Goal: Task Accomplishment & Management: Manage account settings

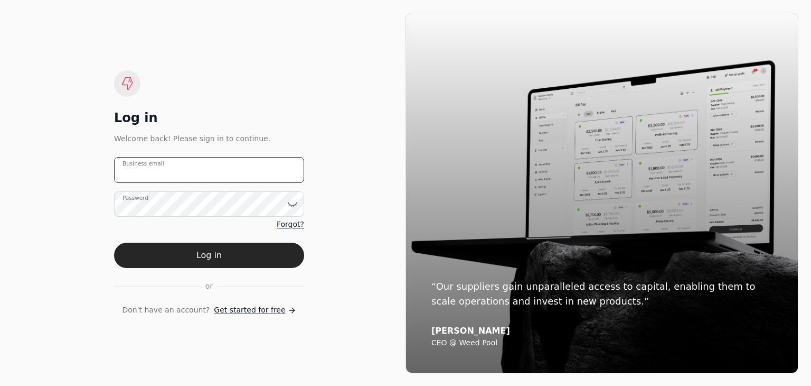
click at [151, 176] on email "Business email" at bounding box center [209, 170] width 190 height 26
type email "[EMAIL_ADDRESS][DOMAIN_NAME]"
click at [114, 242] on button "Log in" at bounding box center [209, 254] width 190 height 25
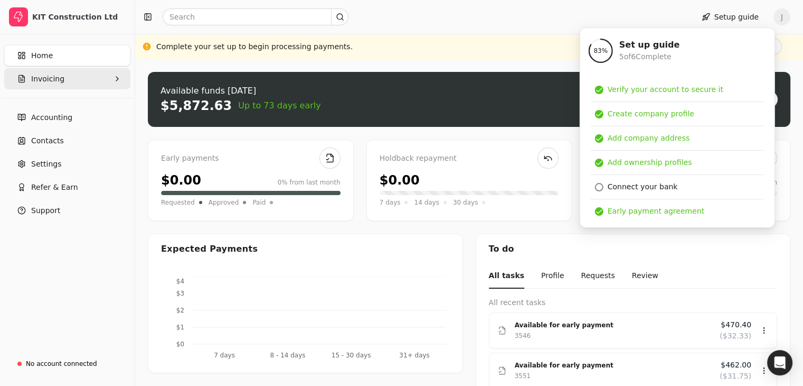
click at [68, 81] on button "Invoicing" at bounding box center [67, 78] width 126 height 21
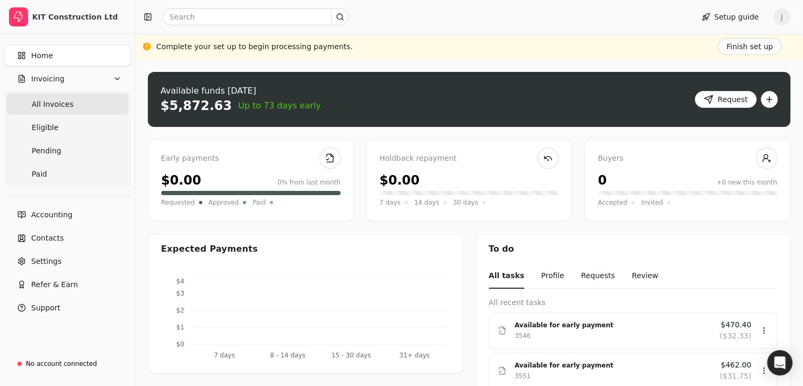
click at [57, 106] on span "All Invoices" at bounding box center [53, 104] width 42 height 11
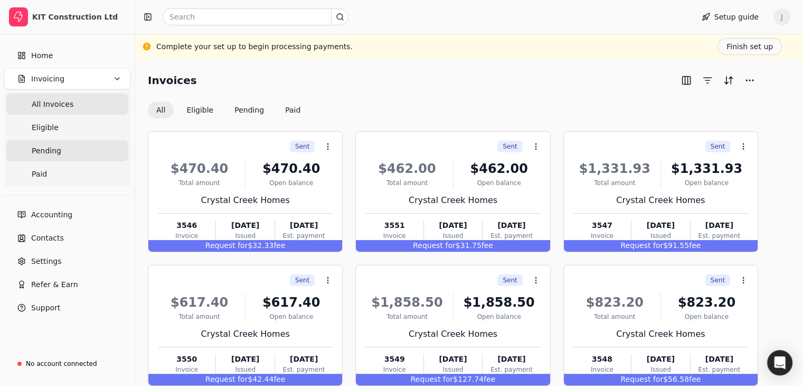
click at [64, 147] on link "Pending" at bounding box center [67, 150] width 122 height 21
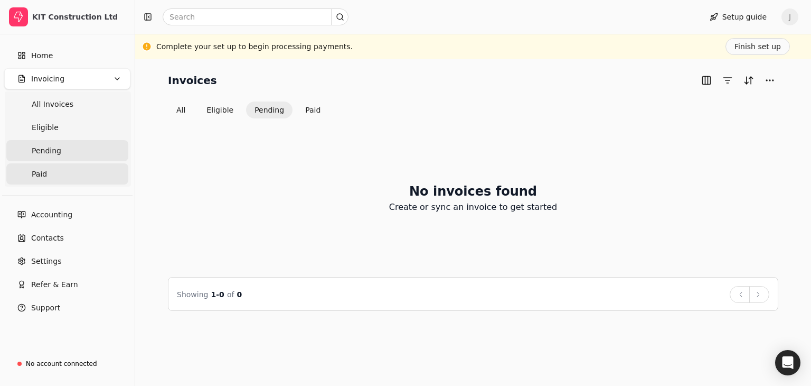
click at [53, 172] on link "Paid" at bounding box center [67, 173] width 122 height 21
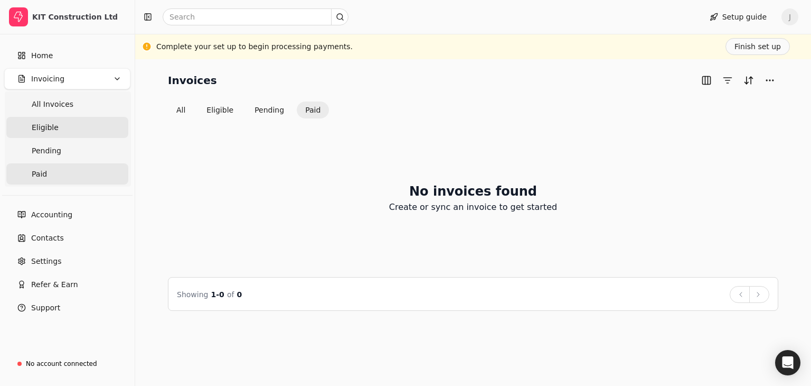
click at [53, 124] on span "Eligible" at bounding box center [45, 127] width 27 height 11
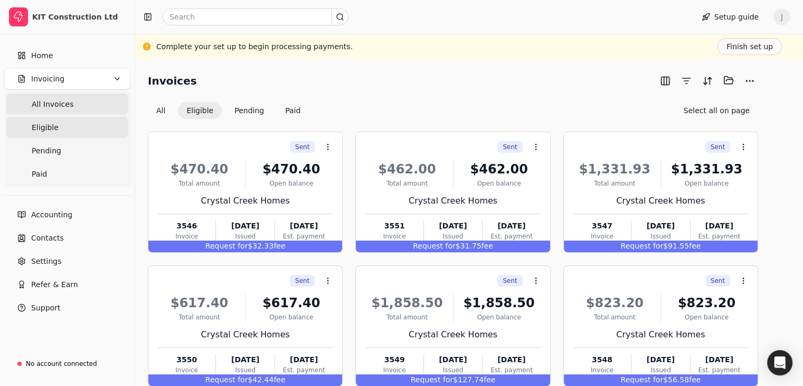
click at [61, 101] on span "All Invoices" at bounding box center [53, 104] width 42 height 11
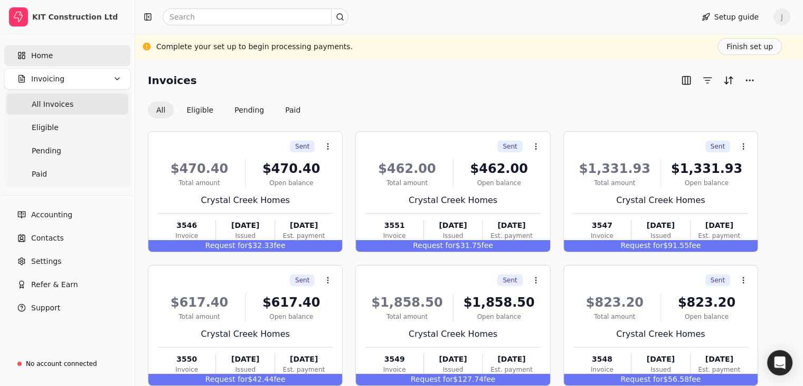
click at [70, 60] on link "Home" at bounding box center [67, 55] width 126 height 21
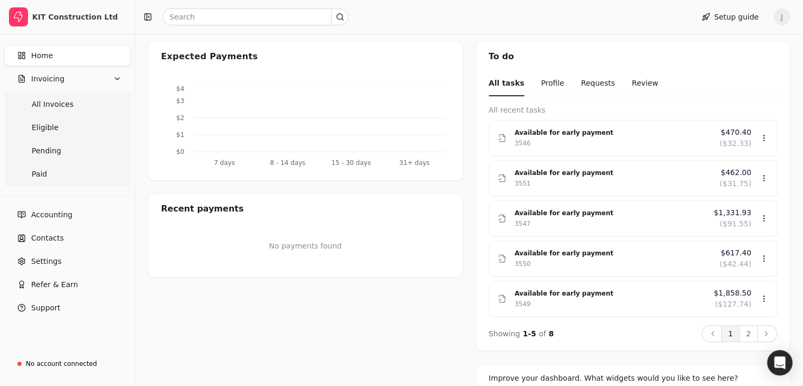
scroll to position [52, 0]
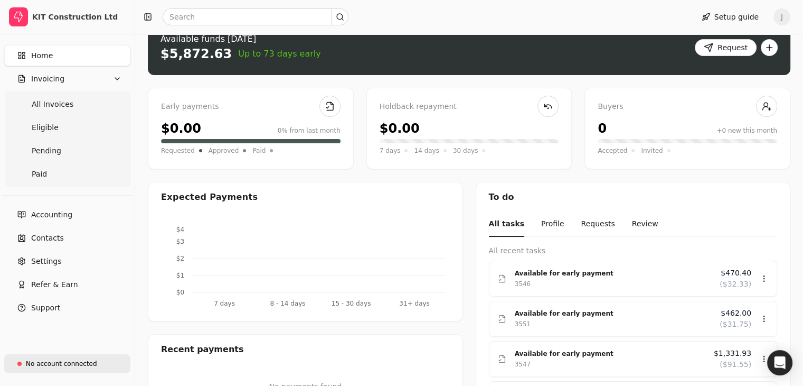
click at [56, 365] on div "No account connected" at bounding box center [61, 364] width 71 height 10
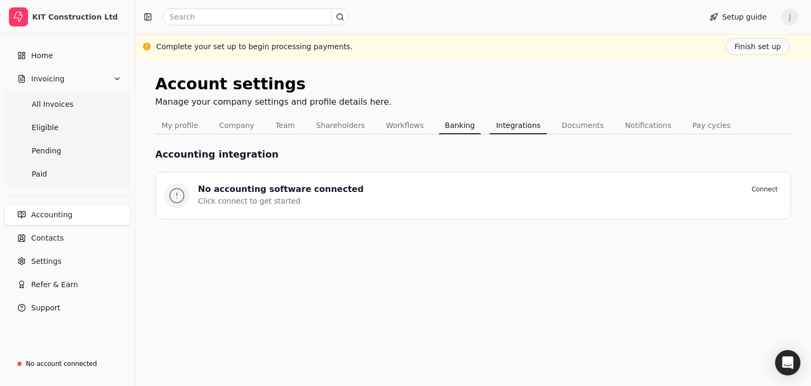
click at [447, 126] on button "Banking" at bounding box center [460, 125] width 43 height 17
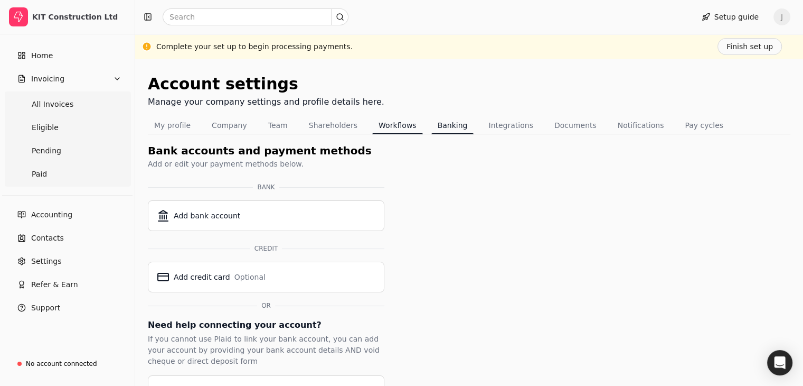
click at [383, 127] on button "Workflows" at bounding box center [397, 125] width 51 height 17
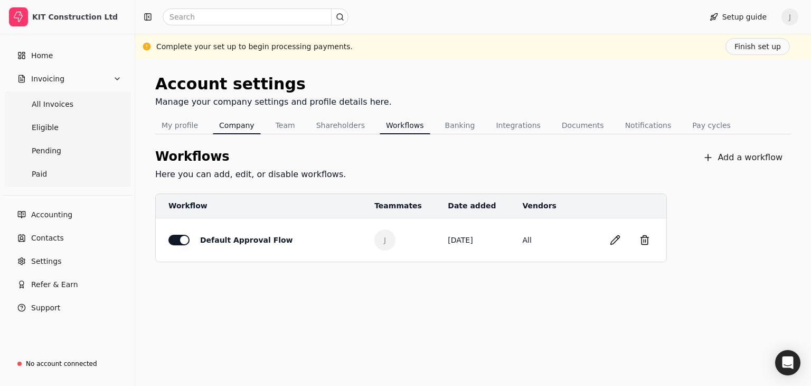
click at [241, 125] on button "Company" at bounding box center [237, 125] width 48 height 17
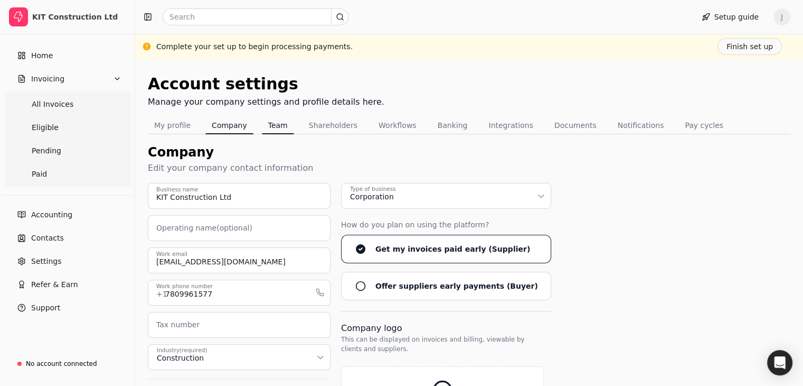
click at [281, 131] on button "Team" at bounding box center [278, 125] width 32 height 17
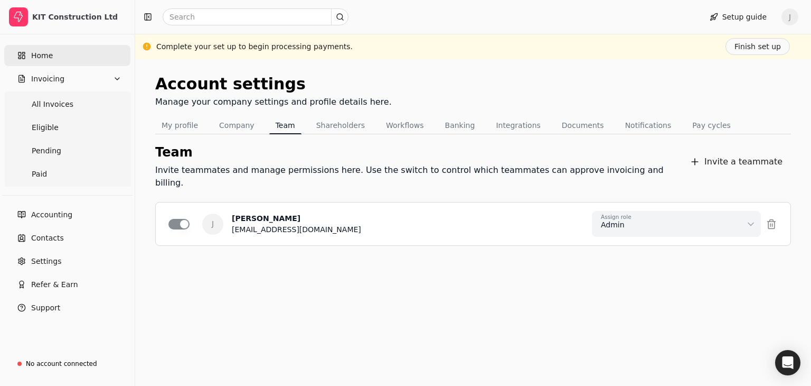
click at [68, 62] on link "Home" at bounding box center [67, 55] width 126 height 21
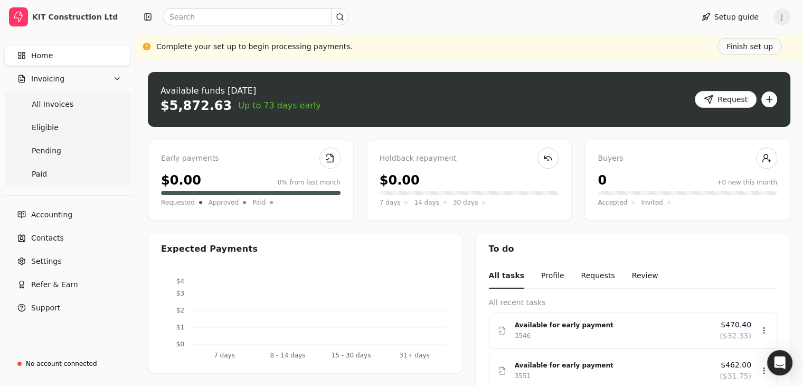
click at [769, 100] on button "button" at bounding box center [769, 99] width 17 height 17
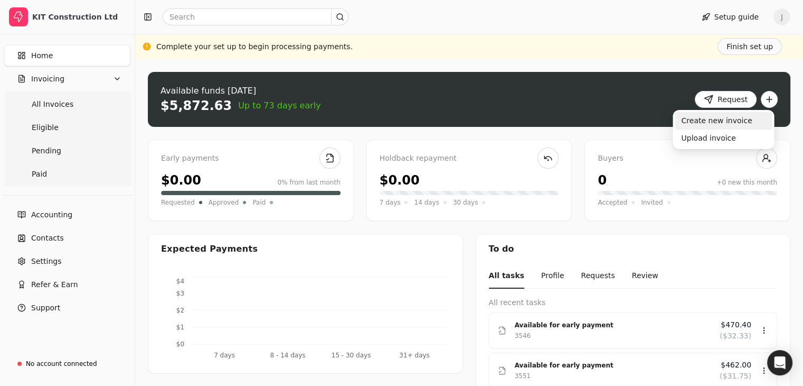
click at [725, 127] on div "Create new invoice" at bounding box center [723, 120] width 97 height 17
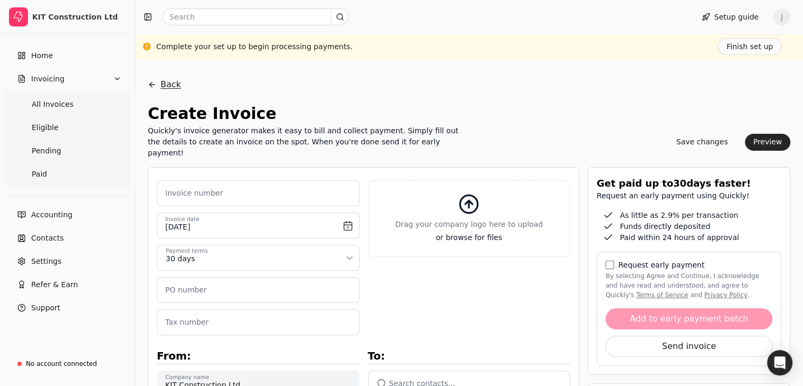
click at [181, 83] on button "Back" at bounding box center [164, 84] width 33 height 25
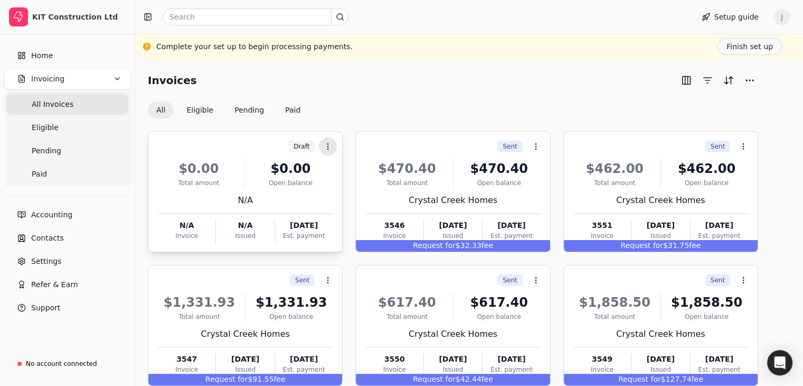
click at [332, 148] on icon at bounding box center [328, 146] width 8 height 8
click at [374, 96] on div "Invoices All Eligible Pending Paid" at bounding box center [453, 95] width 610 height 46
click at [270, 172] on div "$0.00" at bounding box center [291, 168] width 84 height 19
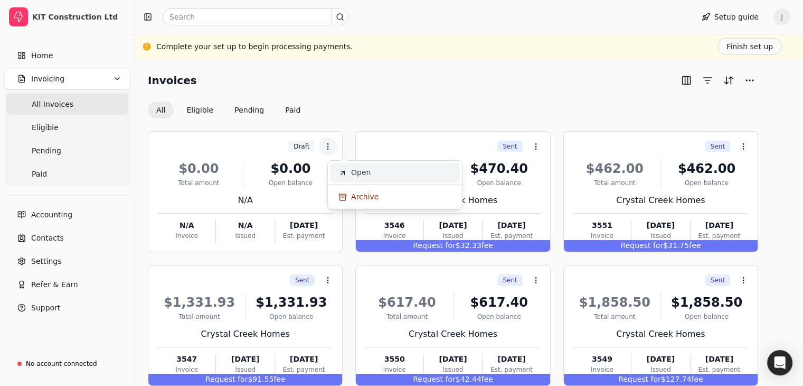
click at [350, 176] on li "Open" at bounding box center [395, 173] width 130 height 20
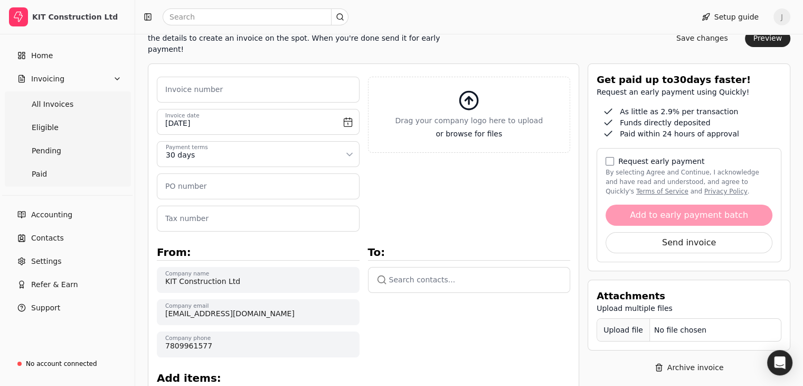
scroll to position [106, 0]
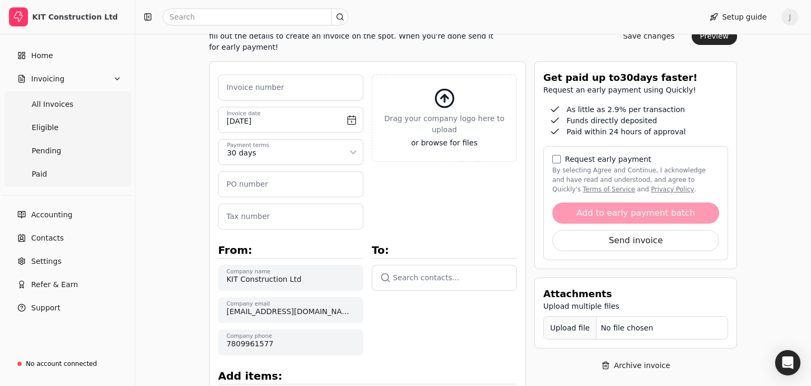
click at [354, 148] on html "KIT Construction Ltd Home Invoicing All Invoices Eligible Pending Paid Accounti…" at bounding box center [405, 309] width 811 height 830
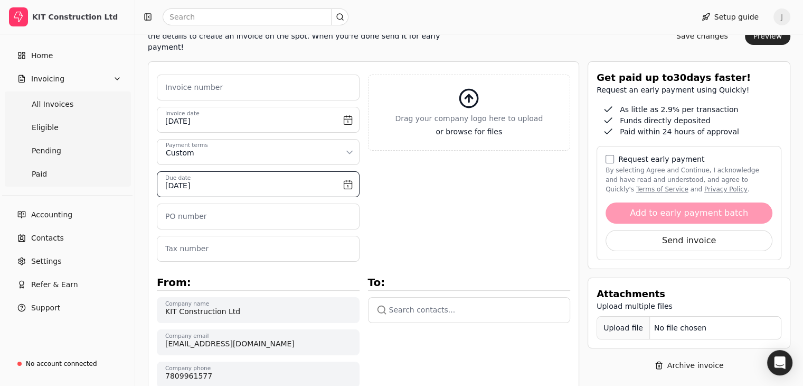
click at [347, 182] on input "[DATE]" at bounding box center [258, 184] width 203 height 26
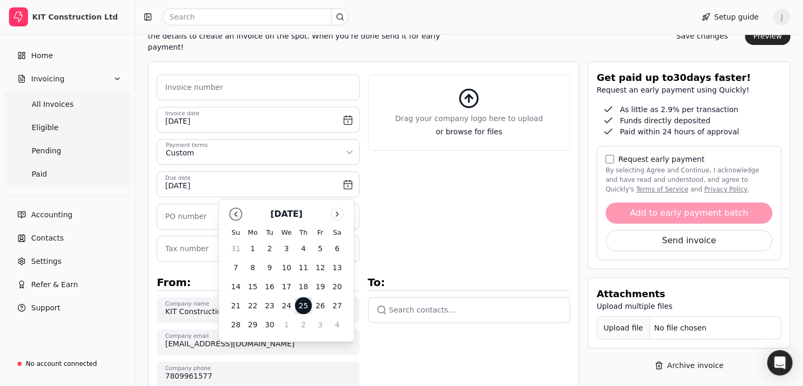
click at [236, 212] on button "Go to previous month" at bounding box center [236, 214] width 13 height 13
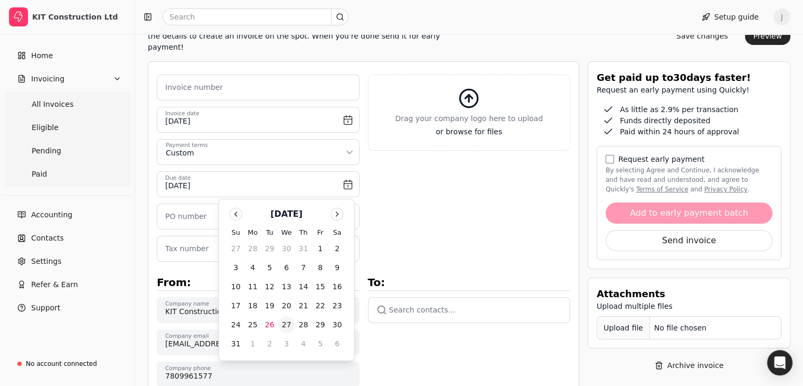
click at [290, 328] on button "27" at bounding box center [286, 324] width 17 height 17
type input "[DATE]"
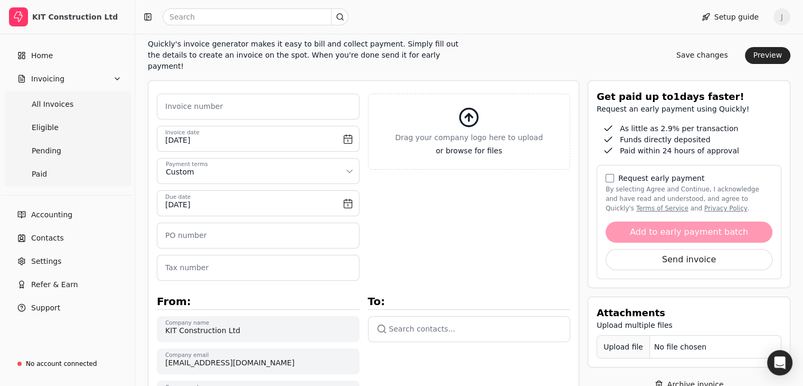
scroll to position [0, 0]
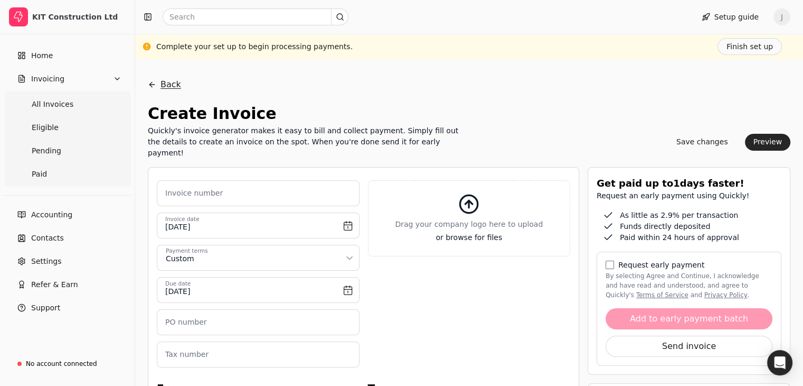
click at [181, 87] on button "Back" at bounding box center [164, 84] width 33 height 25
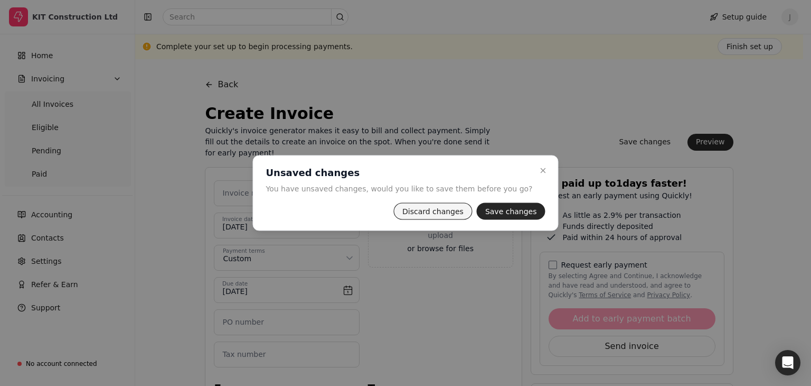
click at [436, 208] on button "Discard changes" at bounding box center [432, 211] width 79 height 17
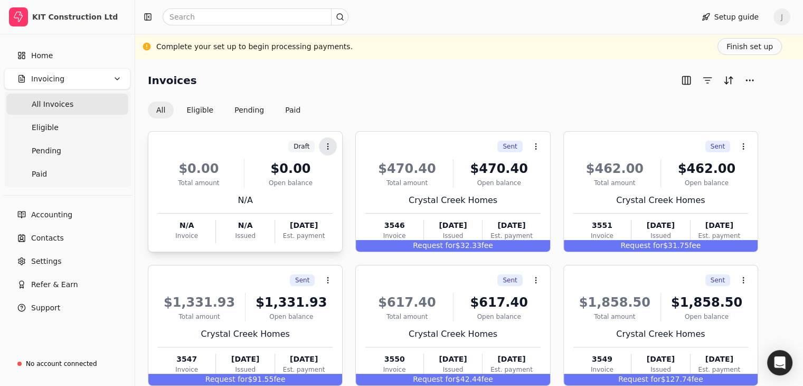
click at [332, 146] on icon at bounding box center [328, 146] width 8 height 8
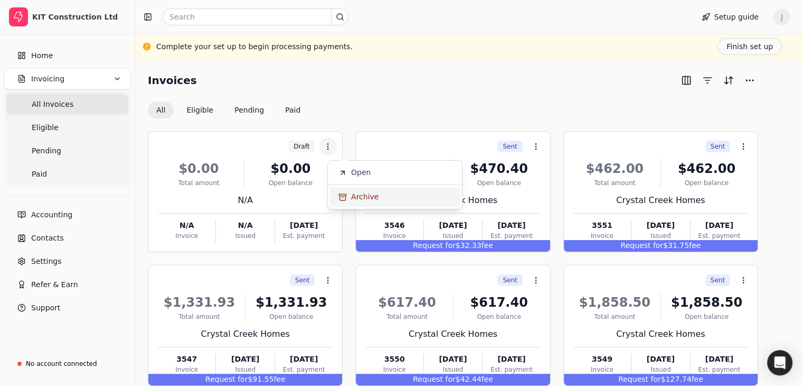
click at [359, 195] on span "Archive" at bounding box center [364, 196] width 27 height 11
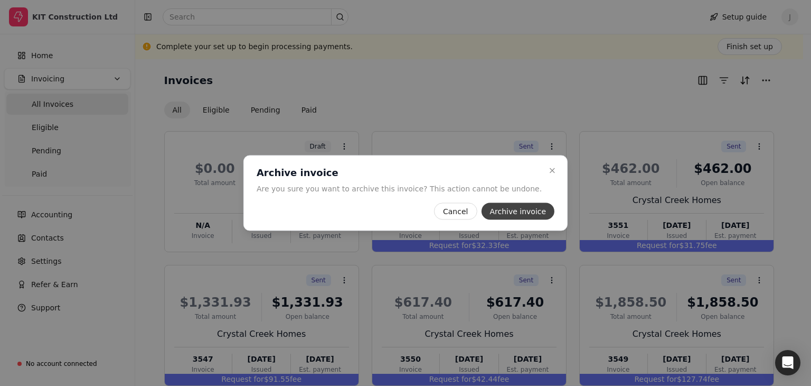
click at [503, 208] on button "Archive invoice" at bounding box center [517, 211] width 73 height 17
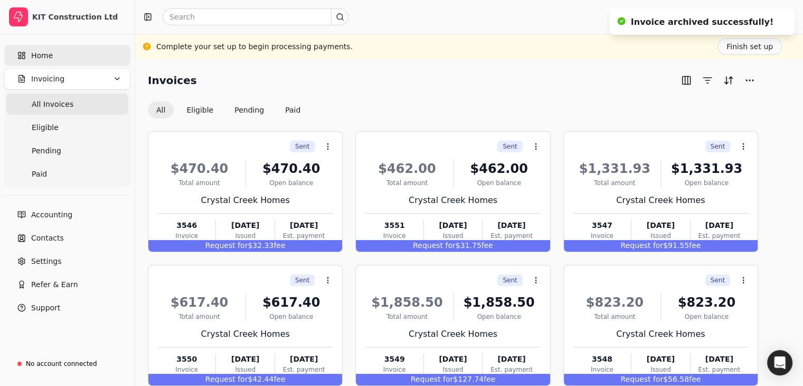
click at [46, 55] on span "Home" at bounding box center [42, 55] width 22 height 11
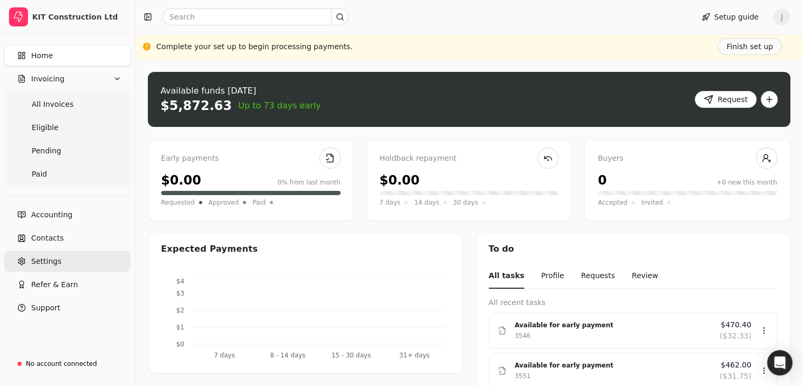
click at [50, 266] on span "Settings" at bounding box center [46, 261] width 30 height 11
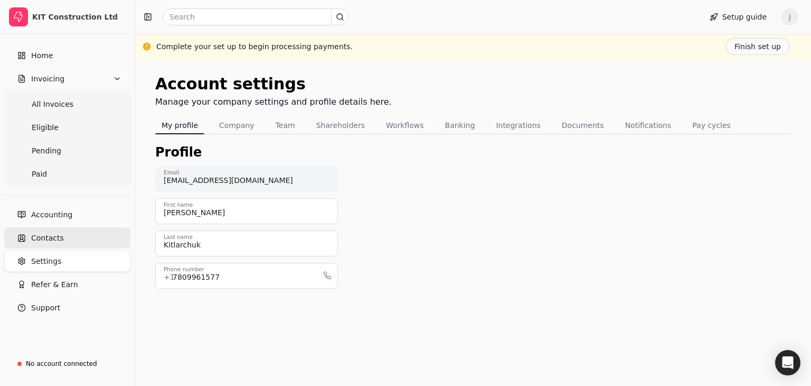
click at [48, 241] on span "Contacts" at bounding box center [47, 237] width 33 height 11
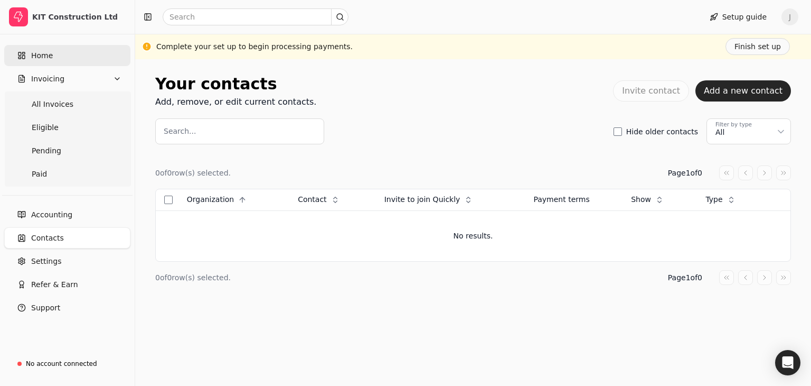
click at [57, 58] on link "Home" at bounding box center [67, 55] width 126 height 21
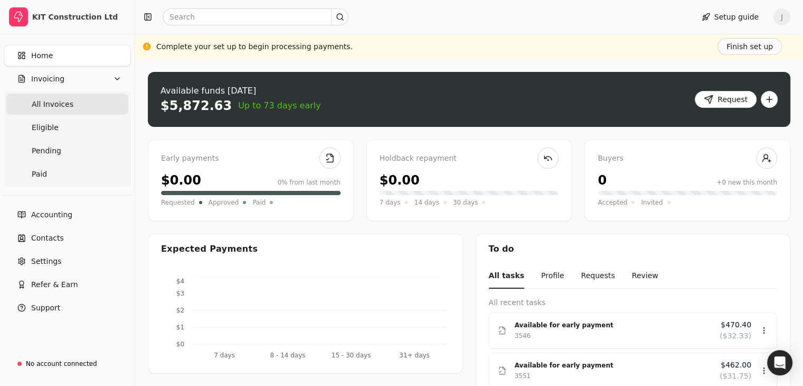
click at [76, 110] on Invoices "All Invoices" at bounding box center [67, 103] width 122 height 21
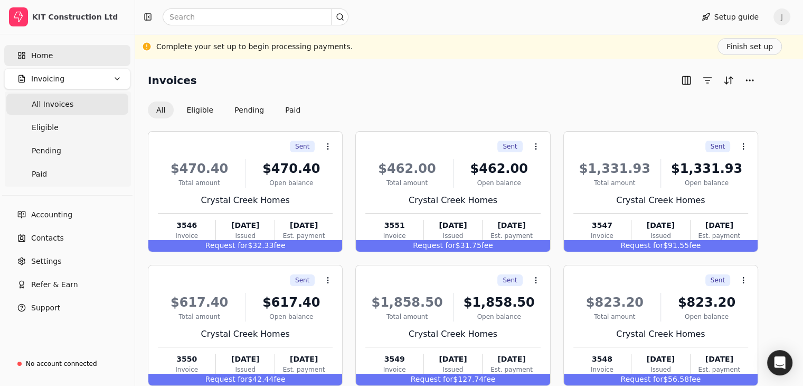
click at [65, 58] on link "Home" at bounding box center [67, 55] width 126 height 21
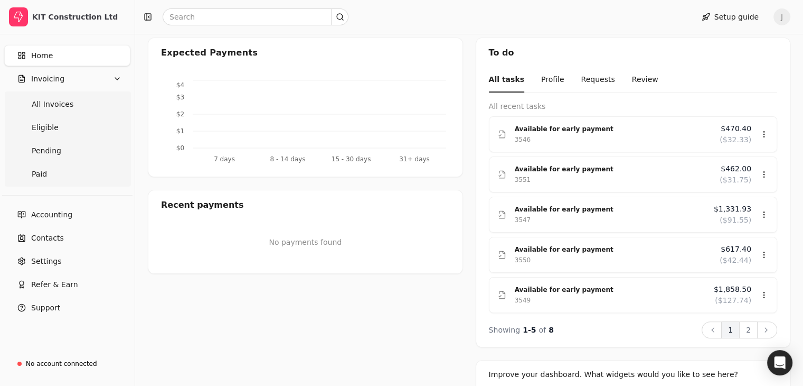
scroll to position [194, 0]
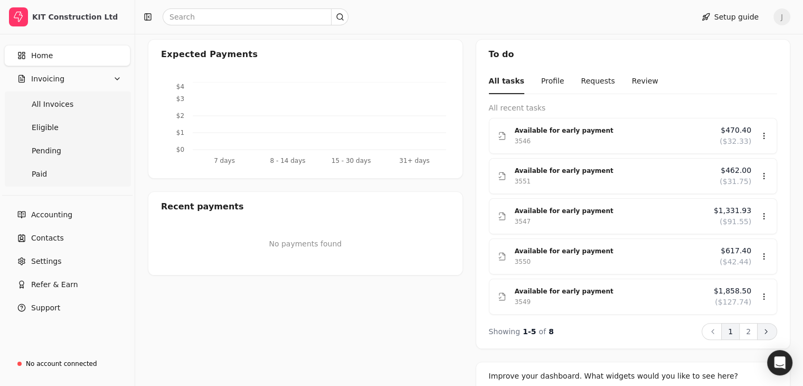
click at [763, 331] on icon at bounding box center [766, 331] width 8 height 8
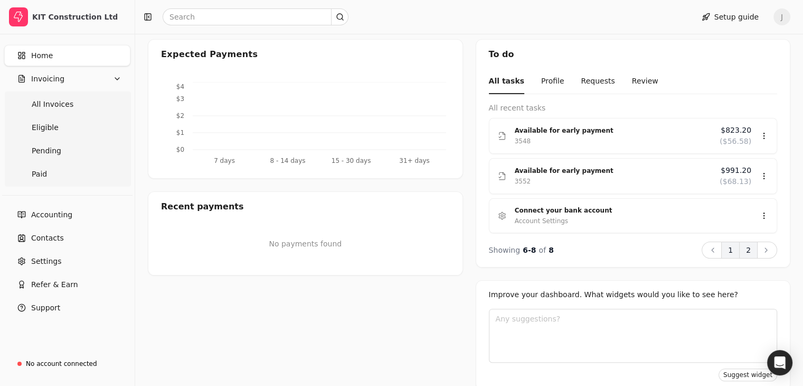
click at [729, 244] on button "1" at bounding box center [730, 249] width 18 height 17
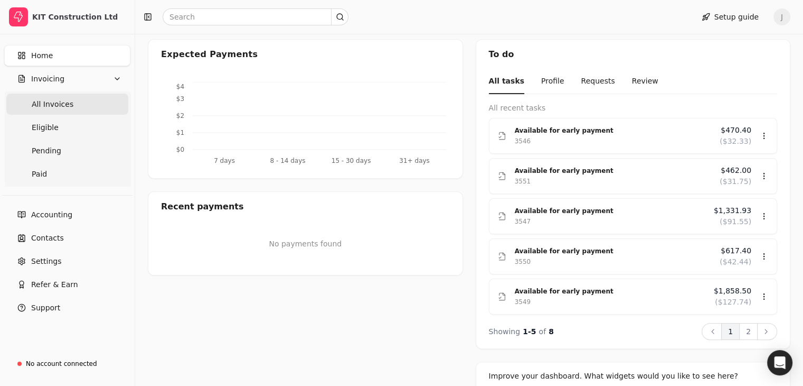
click at [53, 112] on Invoices "All Invoices" at bounding box center [67, 103] width 122 height 21
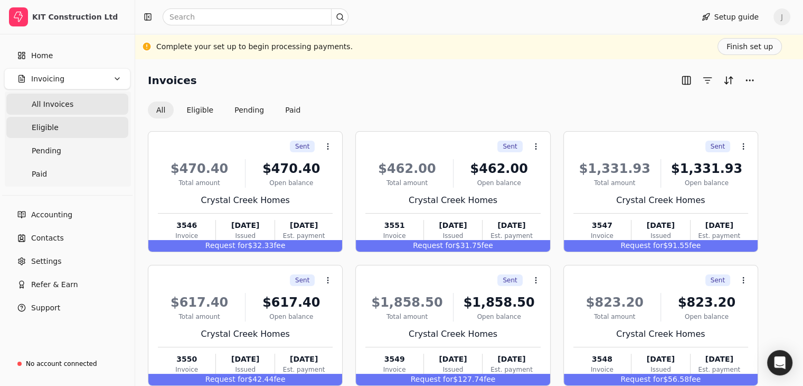
click at [63, 124] on link "Eligible" at bounding box center [67, 127] width 122 height 21
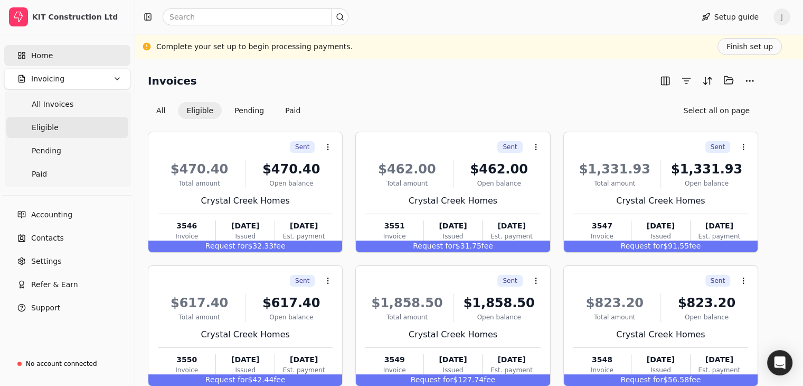
click at [53, 54] on link "Home" at bounding box center [67, 55] width 126 height 21
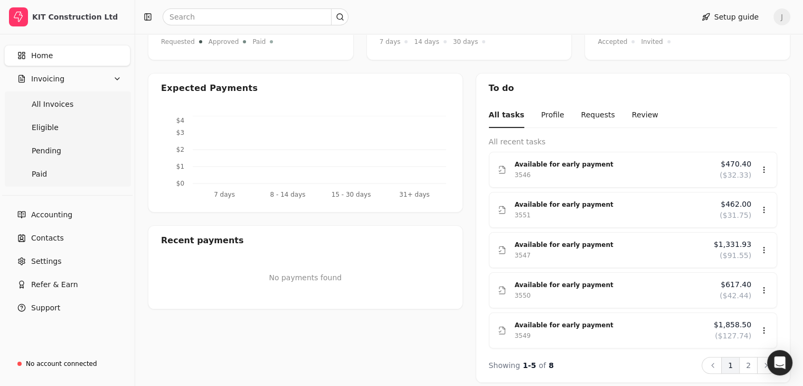
scroll to position [234, 0]
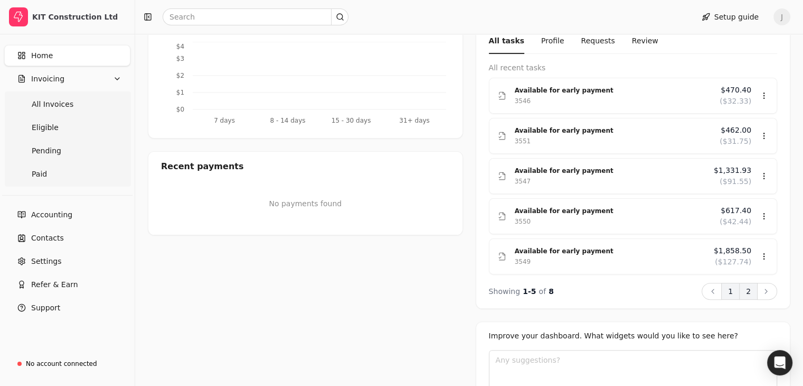
click at [746, 285] on button "2" at bounding box center [748, 291] width 18 height 17
